Goal: Communication & Community: Answer question/provide support

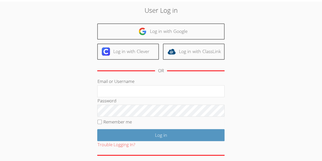
scroll to position [17, 0]
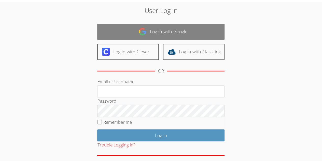
click at [169, 32] on link "Log in with Google" at bounding box center [160, 32] width 127 height 16
click at [176, 34] on link "Log in with Google" at bounding box center [160, 32] width 127 height 16
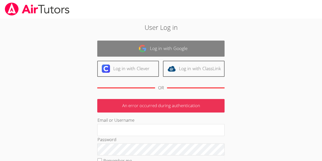
click at [157, 53] on link "Log in with Google" at bounding box center [160, 48] width 127 height 16
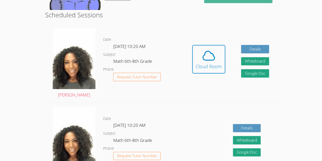
scroll to position [125, 0]
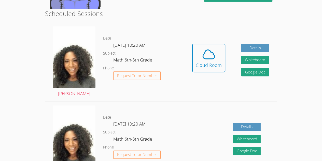
click at [205, 73] on link "Cloud Room" at bounding box center [208, 60] width 33 height 32
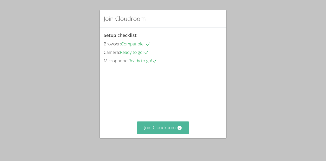
click at [167, 127] on button "Join Cloudroom" at bounding box center [163, 127] width 52 height 12
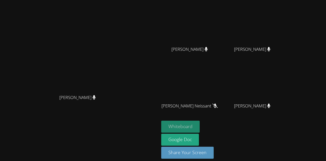
scroll to position [53, 0]
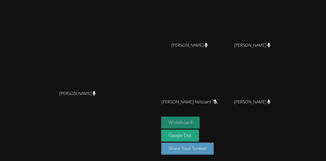
click at [199, 122] on button "Whiteboard" at bounding box center [180, 122] width 38 height 12
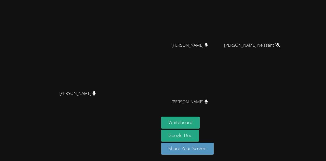
scroll to position [0, 0]
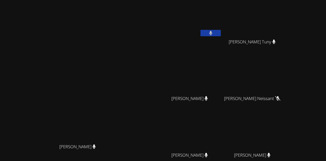
click at [222, 67] on video at bounding box center [191, 76] width 61 height 34
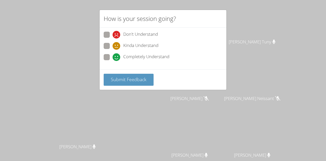
click at [112, 50] on span at bounding box center [112, 50] width 0 height 0
click at [112, 44] on input "Kinda Understand" at bounding box center [114, 45] width 4 height 4
radio input "true"
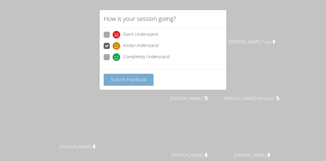
click at [124, 79] on span "Submit Feedback" at bounding box center [129, 79] width 36 height 6
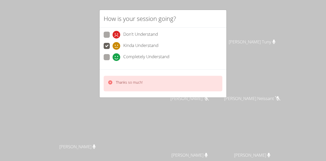
click at [122, 79] on div "Thanks so much!" at bounding box center [163, 84] width 119 height 16
drag, startPoint x: 121, startPoint y: 84, endPoint x: 125, endPoint y: 120, distance: 36.2
click at [125, 120] on div "How is your session going? Don't Understand Kinda Understand Completely Underst…" at bounding box center [163, 80] width 326 height 161
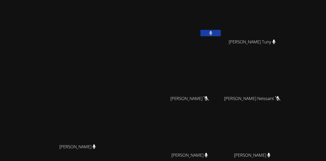
click at [118, 94] on video at bounding box center [79, 96] width 76 height 87
